Goal: Book appointment/travel/reservation

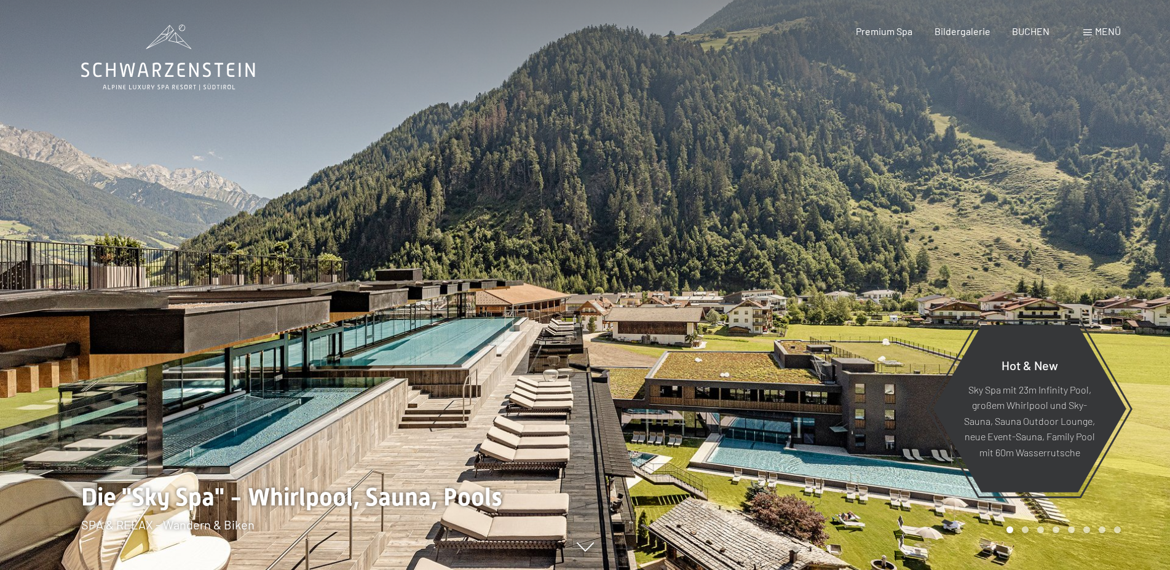
click at [1094, 36] on div "Menü" at bounding box center [1102, 32] width 38 height 14
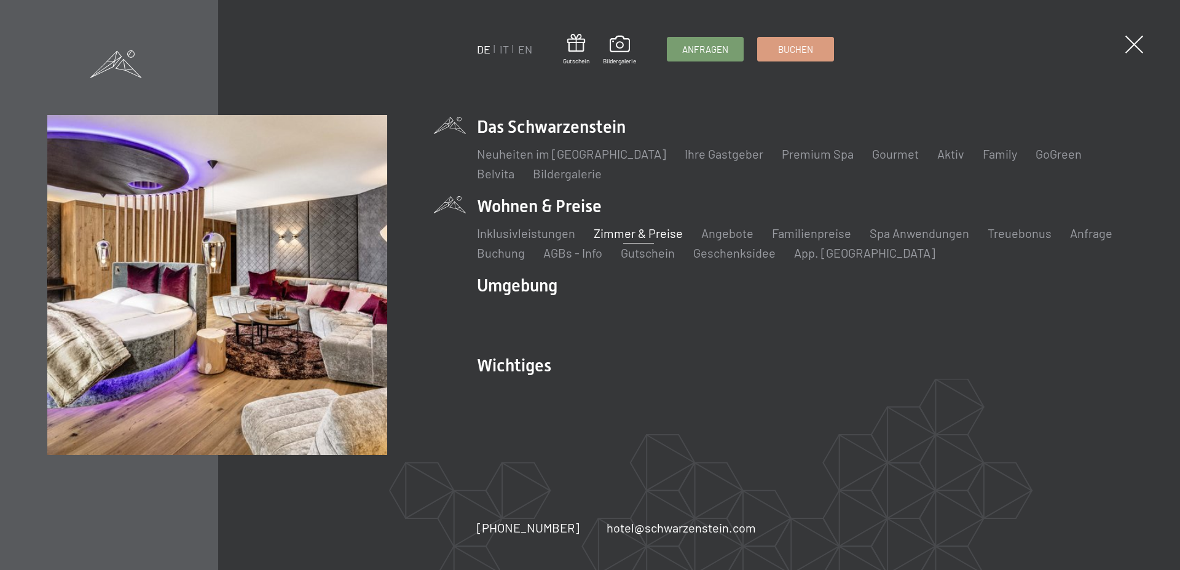
click at [618, 234] on link "Zimmer & Preise" at bounding box center [638, 233] width 89 height 15
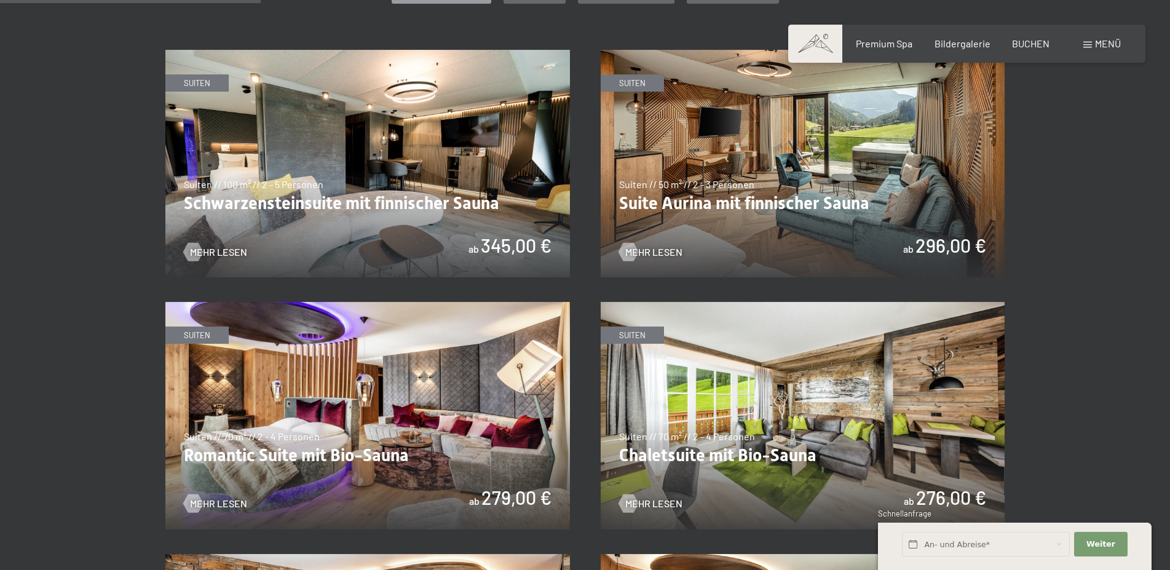
scroll to position [690, 0]
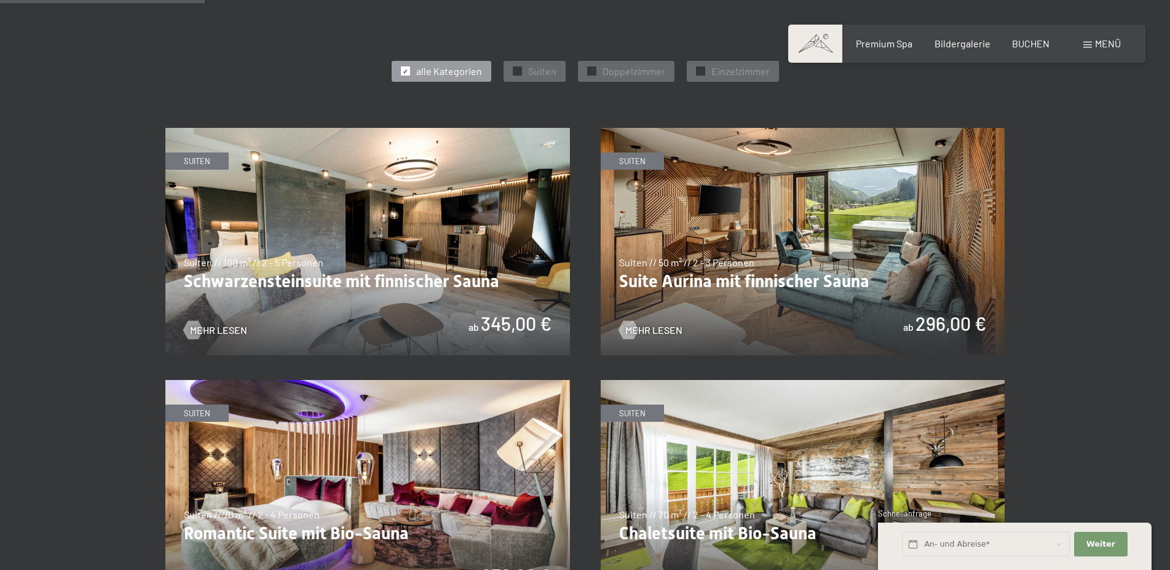
click at [453, 275] on img at bounding box center [367, 241] width 405 height 227
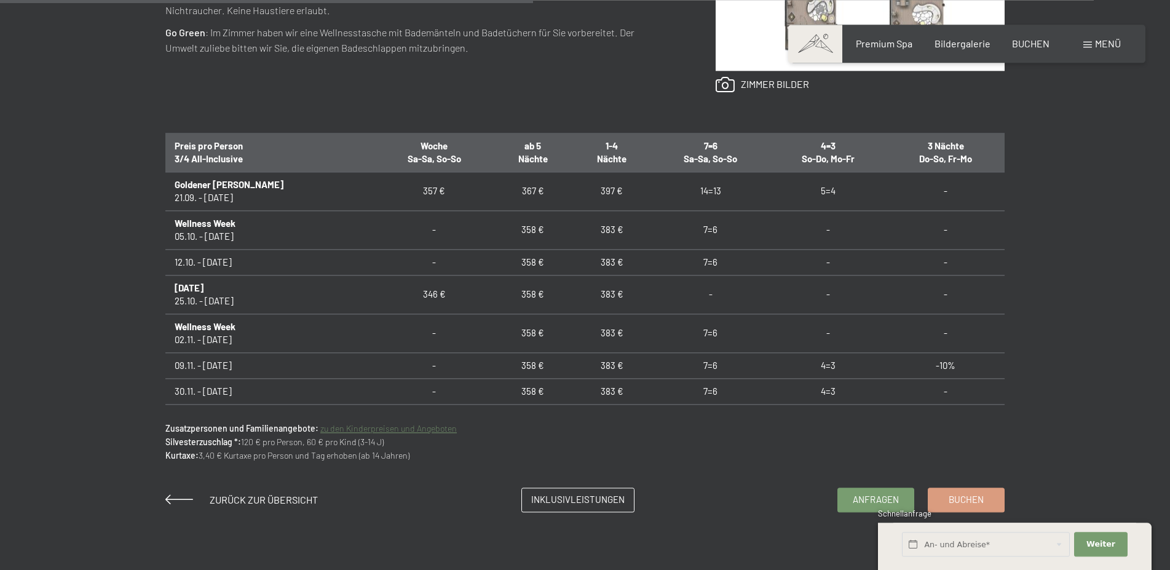
scroll to position [752, 0]
